Goal: Task Accomplishment & Management: Complete application form

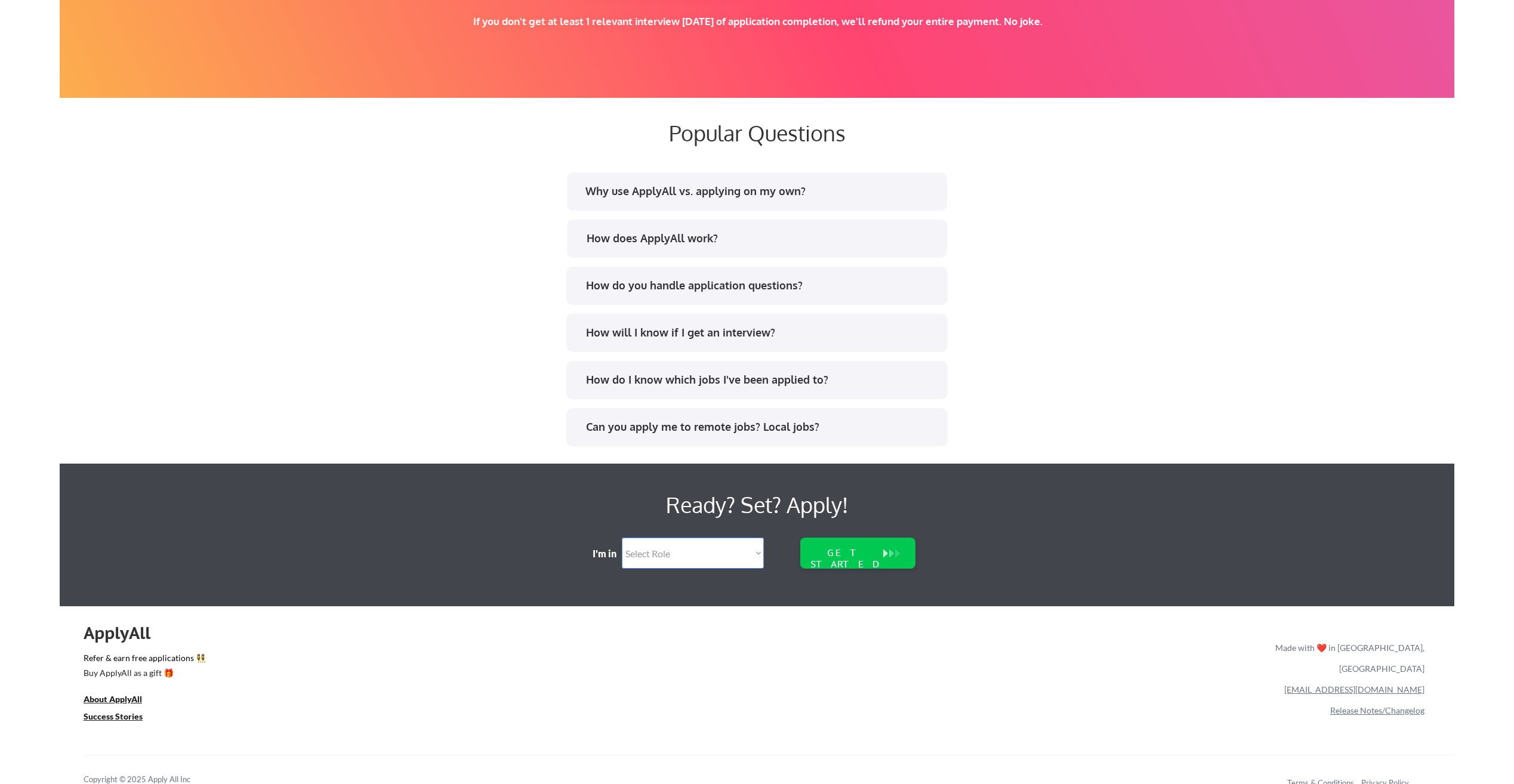
scroll to position [2199, 0]
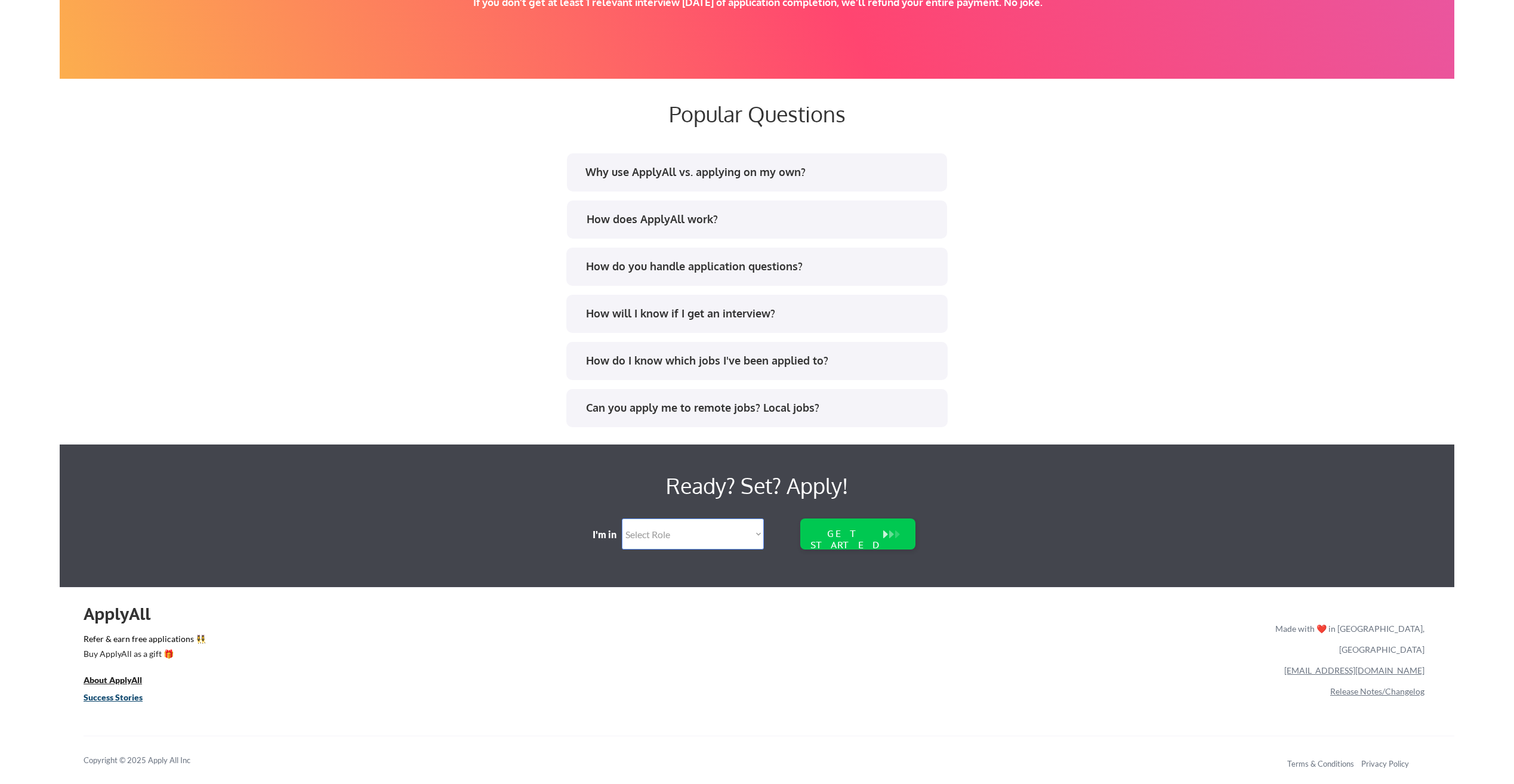
click at [97, 696] on u "Success Stories" at bounding box center [113, 697] width 59 height 10
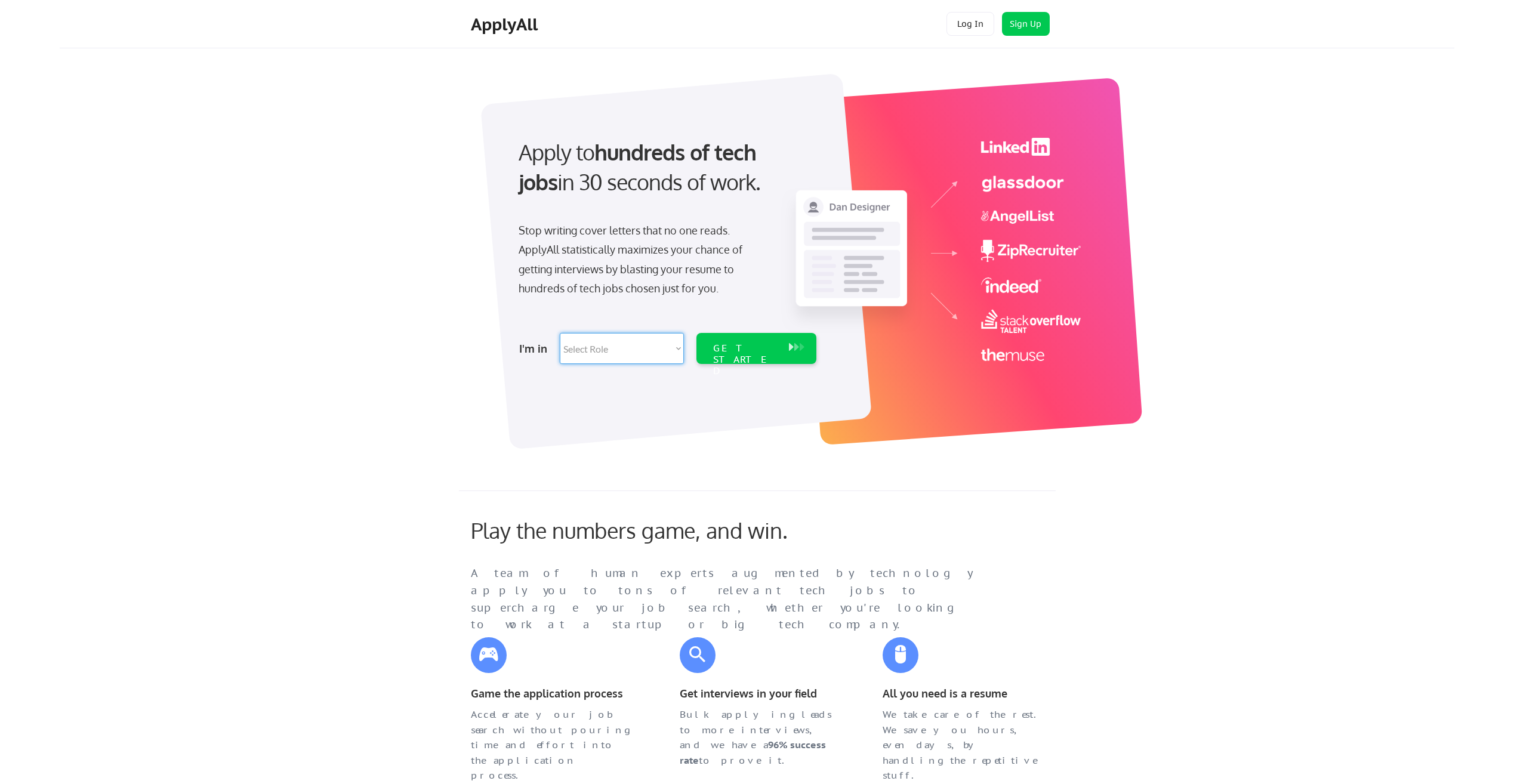
click at [636, 350] on select "Select Role Software Engineering Product Management Customer Success Sales UI/U…" at bounding box center [622, 348] width 124 height 31
select select ""marketing___comms""
click at [560, 333] on select "Select Role Software Engineering Product Management Customer Success Sales UI/U…" at bounding box center [622, 348] width 124 height 31
select select ""marketing___comms""
click at [726, 341] on div "GET STARTED" at bounding box center [745, 348] width 76 height 31
